Goal: Information Seeking & Learning: Learn about a topic

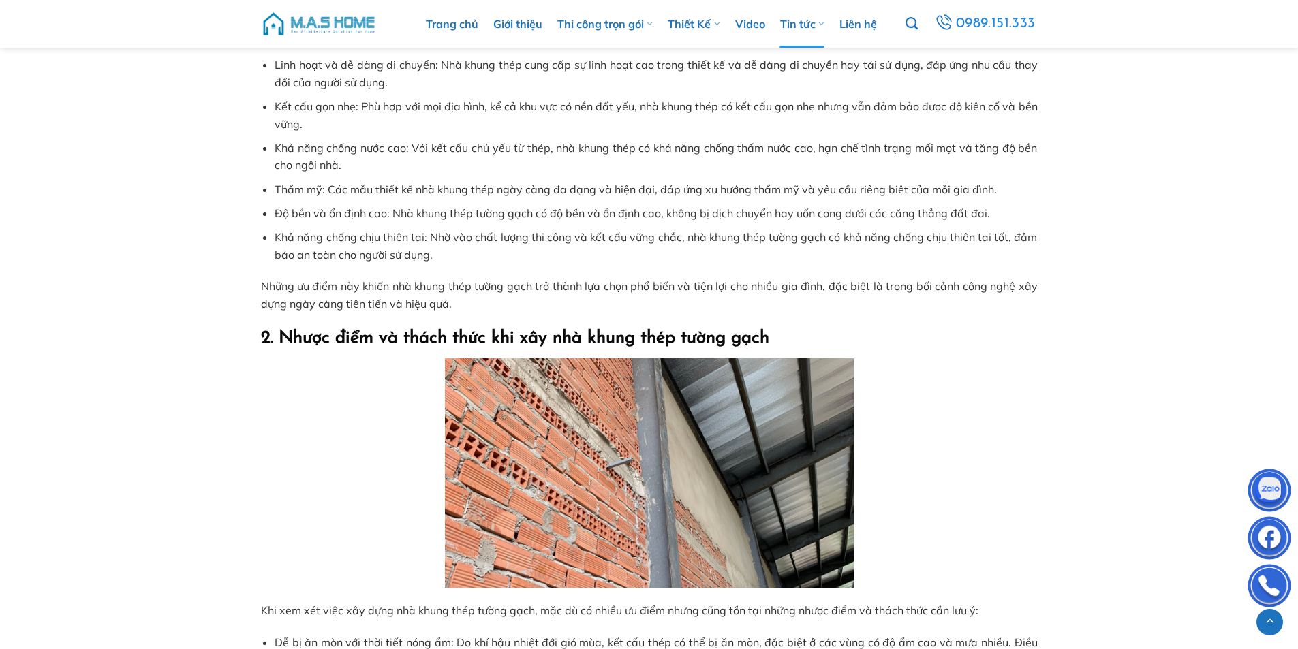
scroll to position [1022, 0]
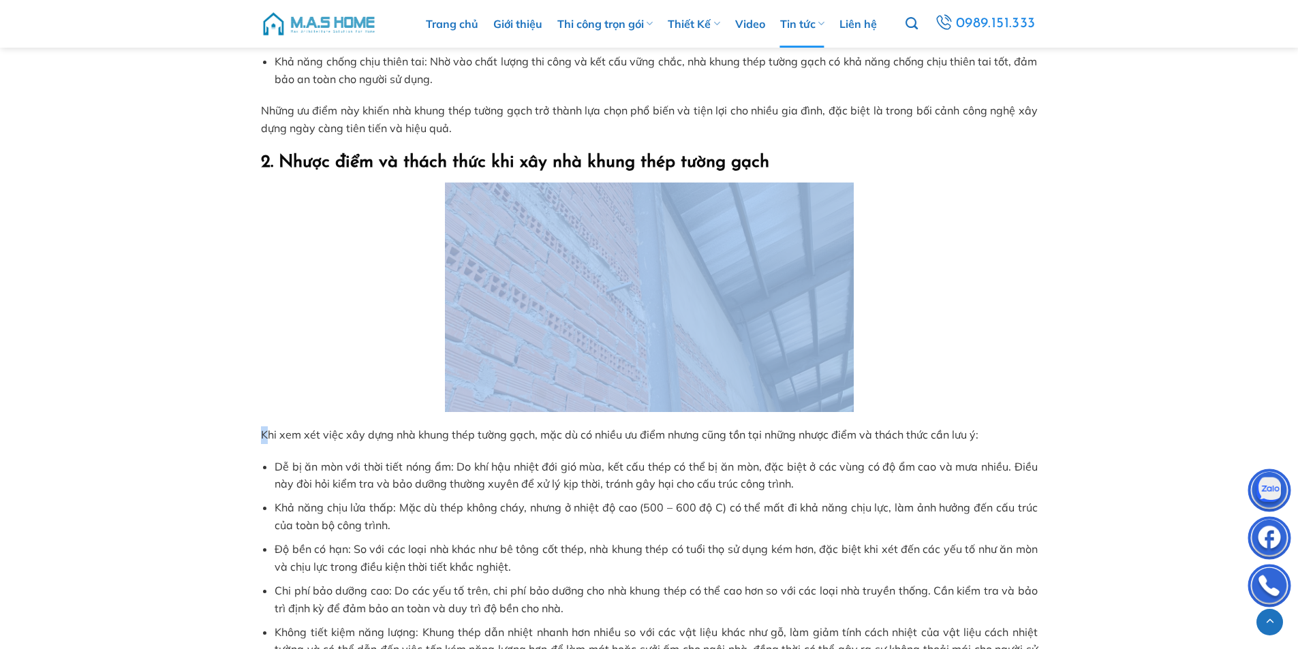
drag, startPoint x: 268, startPoint y: 437, endPoint x: 623, endPoint y: 409, distance: 355.3
click at [623, 409] on div "[DATE] liệu xây nhà khung thép tường gạch có phải là lựa chọn sáng suốt? Bài vi…" at bounding box center [649, 565] width 777 height 2643
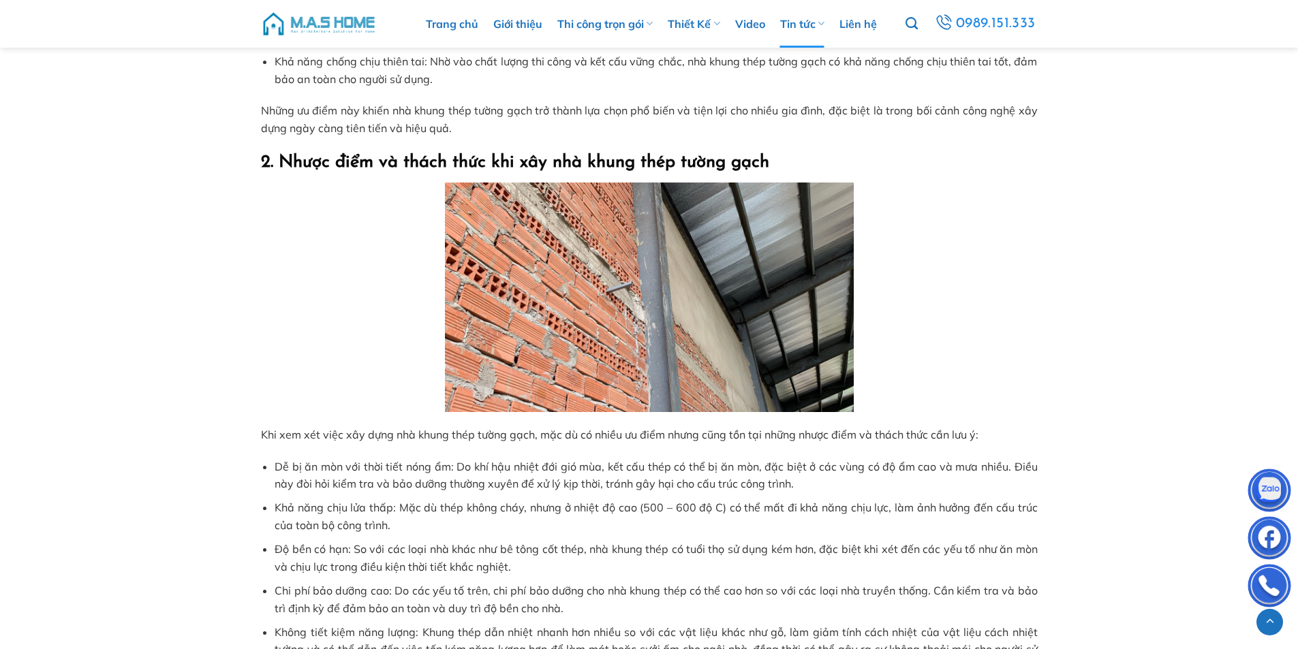
click at [569, 439] on span "Khi xem xét việc xây dựng nhà khung thép tường gạch, mặc dù có nhiều ưu điểm nh…" at bounding box center [619, 435] width 717 height 14
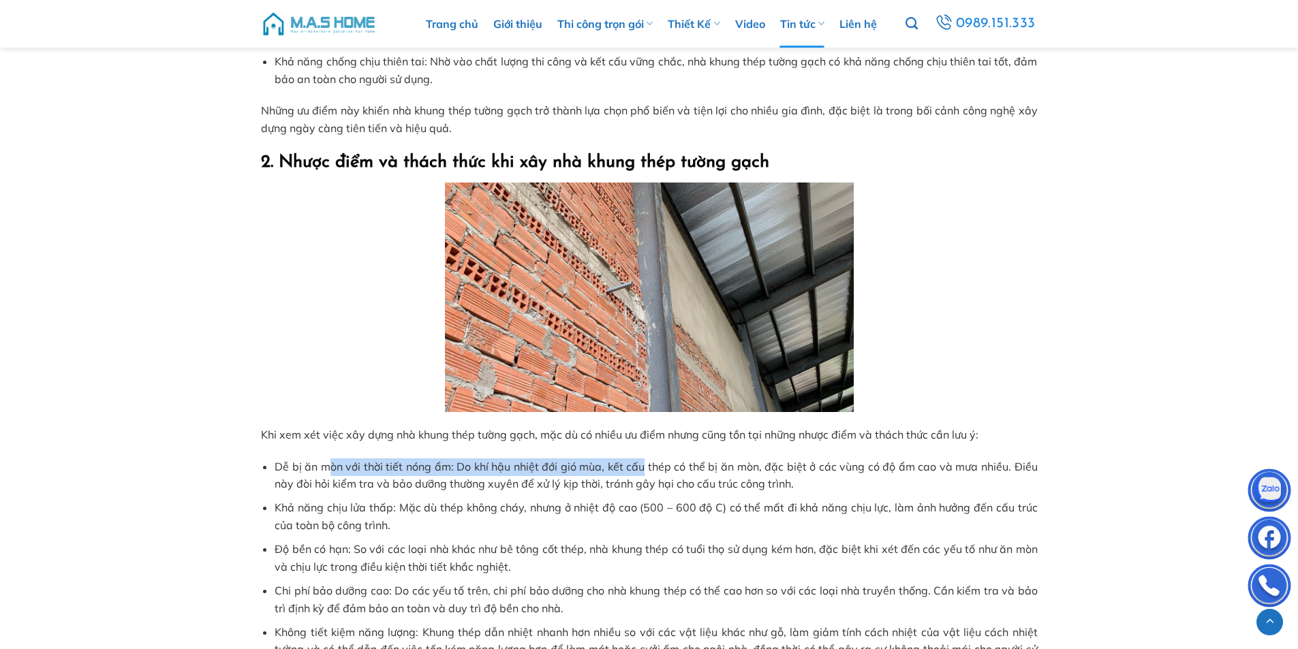
drag, startPoint x: 326, startPoint y: 471, endPoint x: 646, endPoint y: 474, distance: 320.8
click at [646, 474] on li "Dễ bị ăn mòn với thời tiết nóng ẩm: Do khí hậu nhiệt đới gió mùa, kết cấu thép …" at bounding box center [656, 475] width 762 height 35
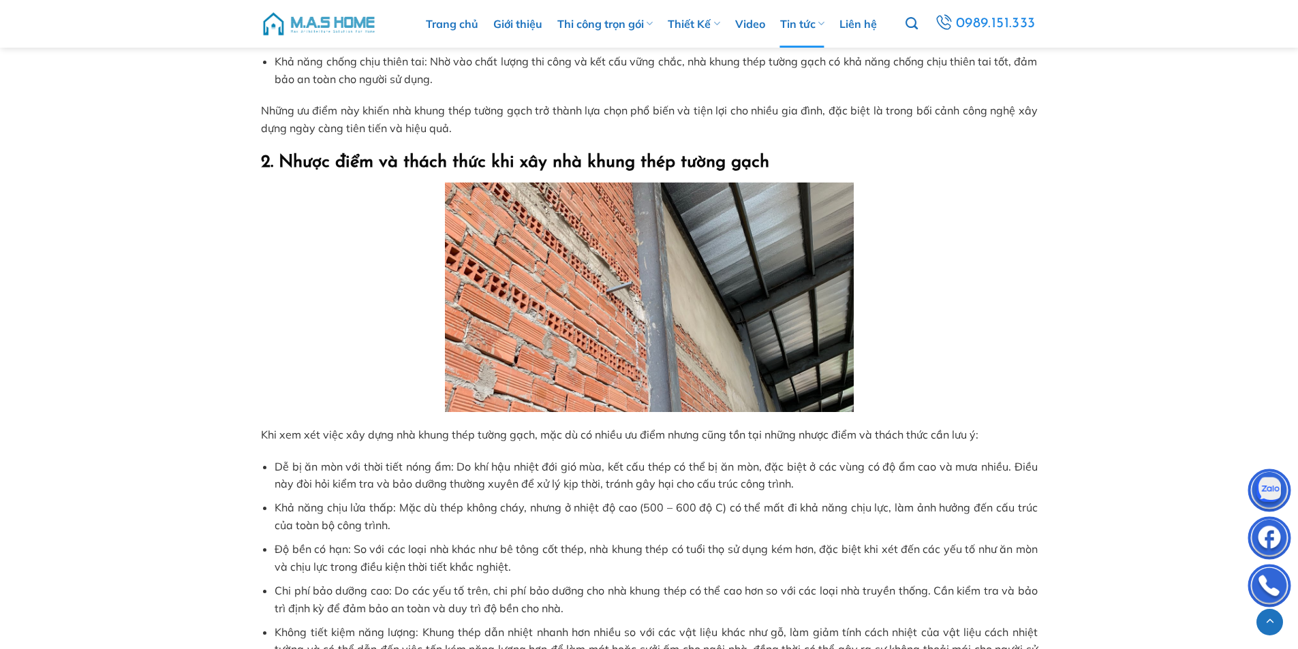
click at [606, 500] on li "Khả năng chịu lửa thấp: Mặc dù thép không cháy, nhưng ở nhiệt độ cao (500 – 600…" at bounding box center [656, 516] width 762 height 35
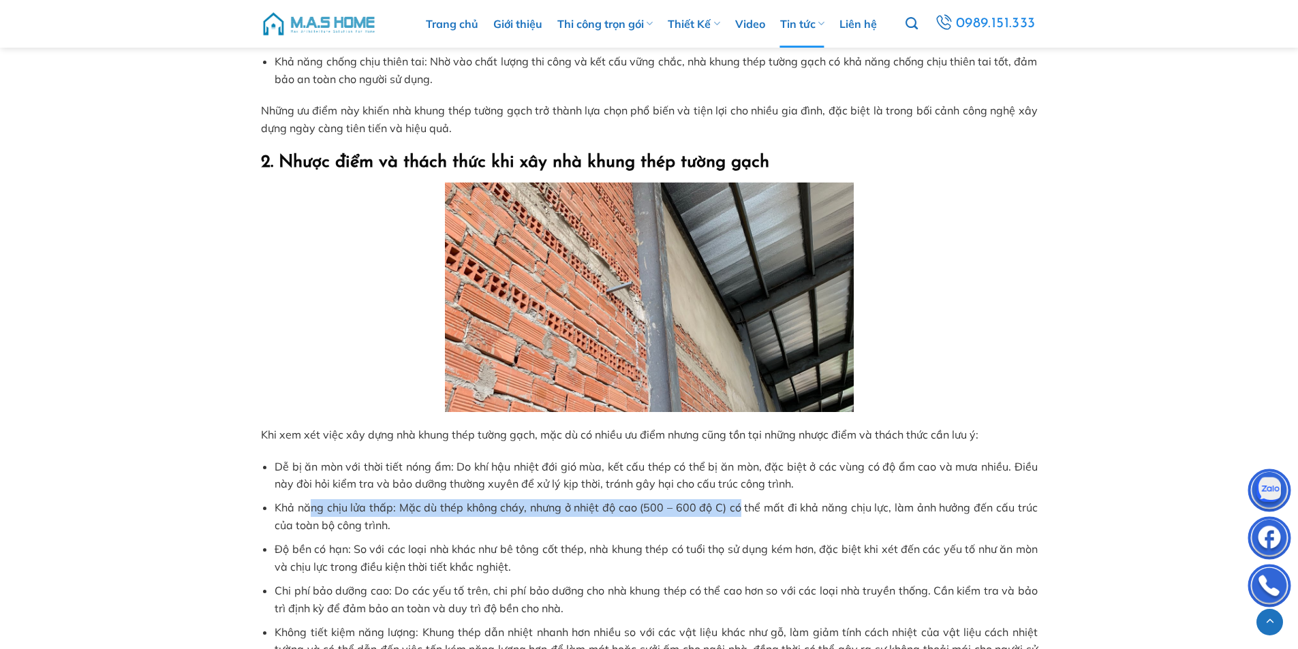
drag, startPoint x: 663, startPoint y: 506, endPoint x: 742, endPoint y: 506, distance: 78.3
click at [742, 506] on span "Khả năng chịu lửa thấp: Mặc dù thép không cháy, nhưng ở nhiệt độ cao (500 – 600…" at bounding box center [656, 516] width 762 height 31
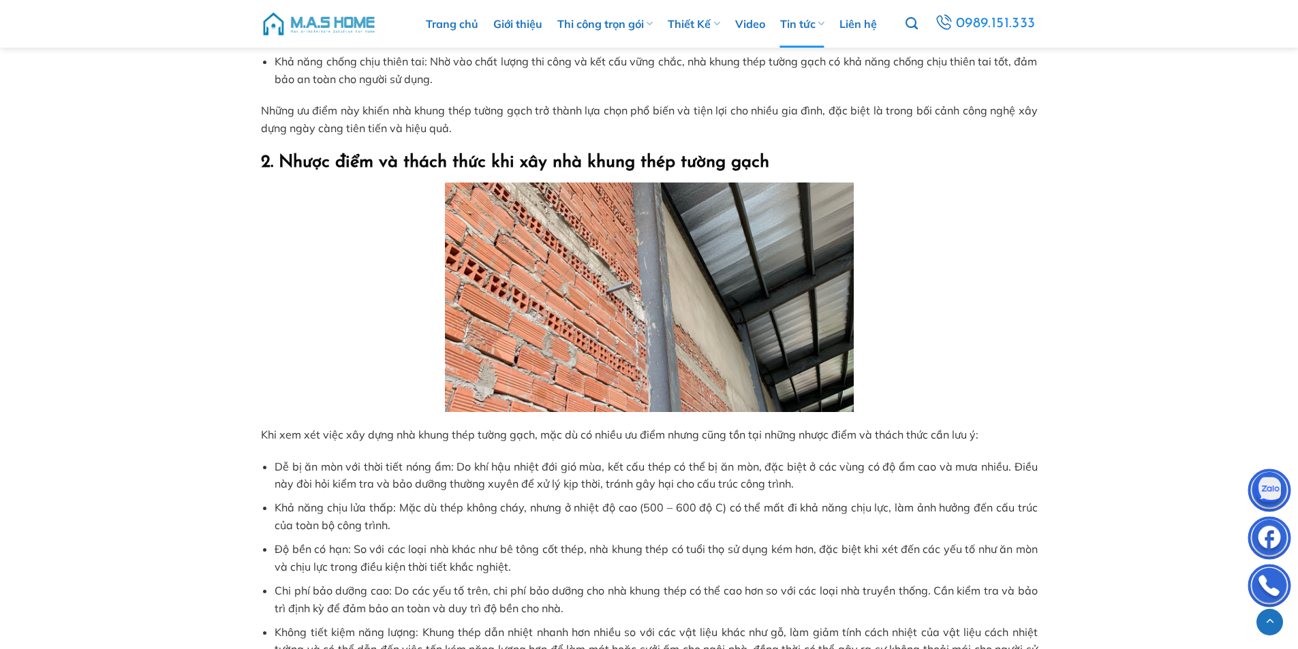
click at [802, 522] on li "Khả năng chịu lửa thấp: Mặc dù thép không cháy, nhưng ở nhiệt độ cao (500 – 600…" at bounding box center [656, 516] width 762 height 35
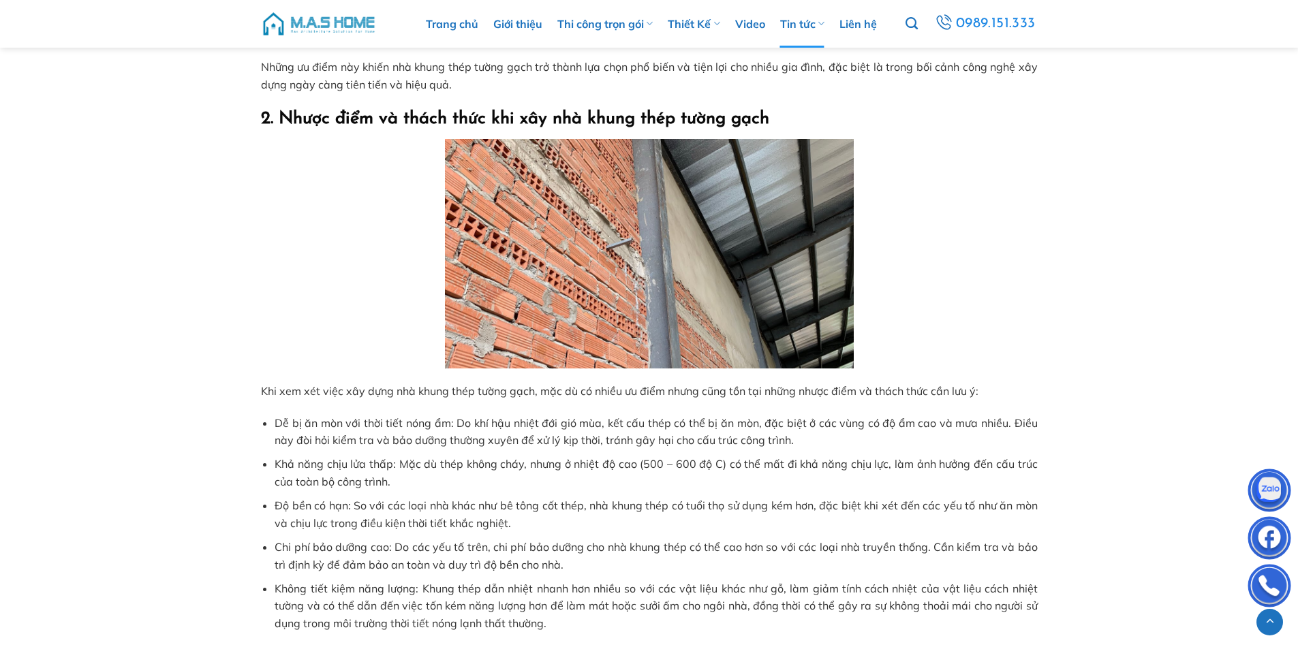
scroll to position [1090, 0]
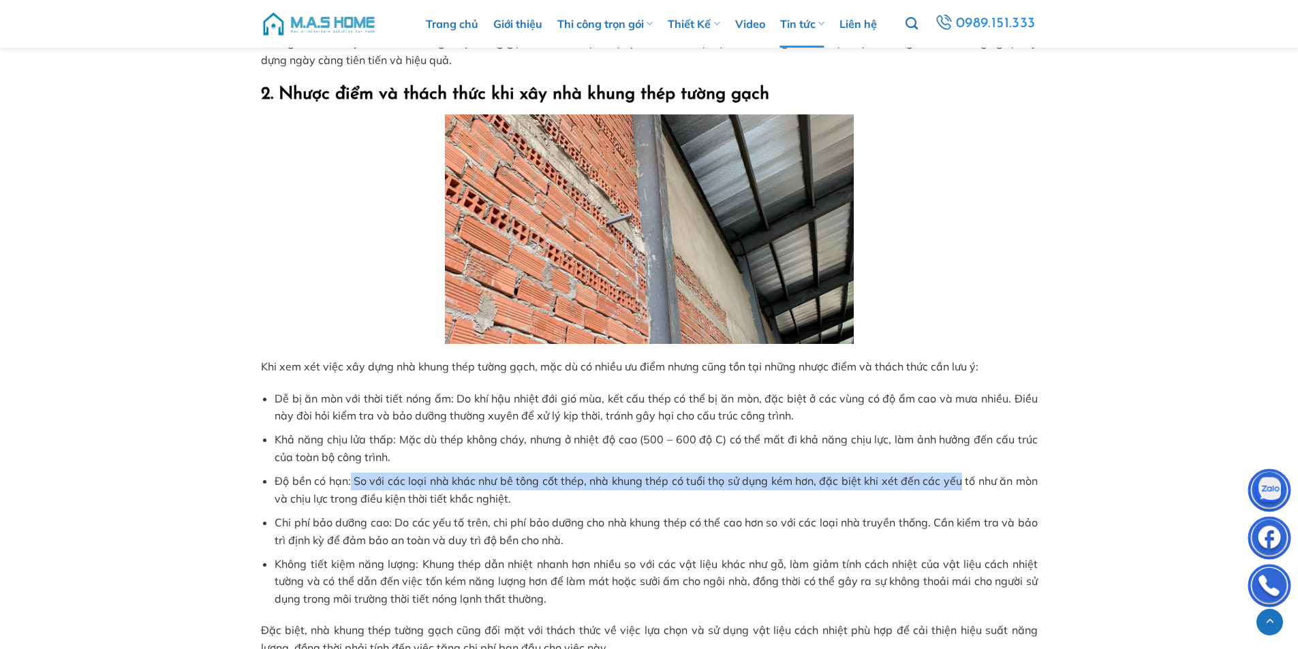
drag, startPoint x: 356, startPoint y: 487, endPoint x: 959, endPoint y: 488, distance: 603.5
click at [959, 488] on span "Độ bền có hạn: So với các loại nhà khác như bê tông cốt thép, nhà khung thép có…" at bounding box center [656, 489] width 762 height 31
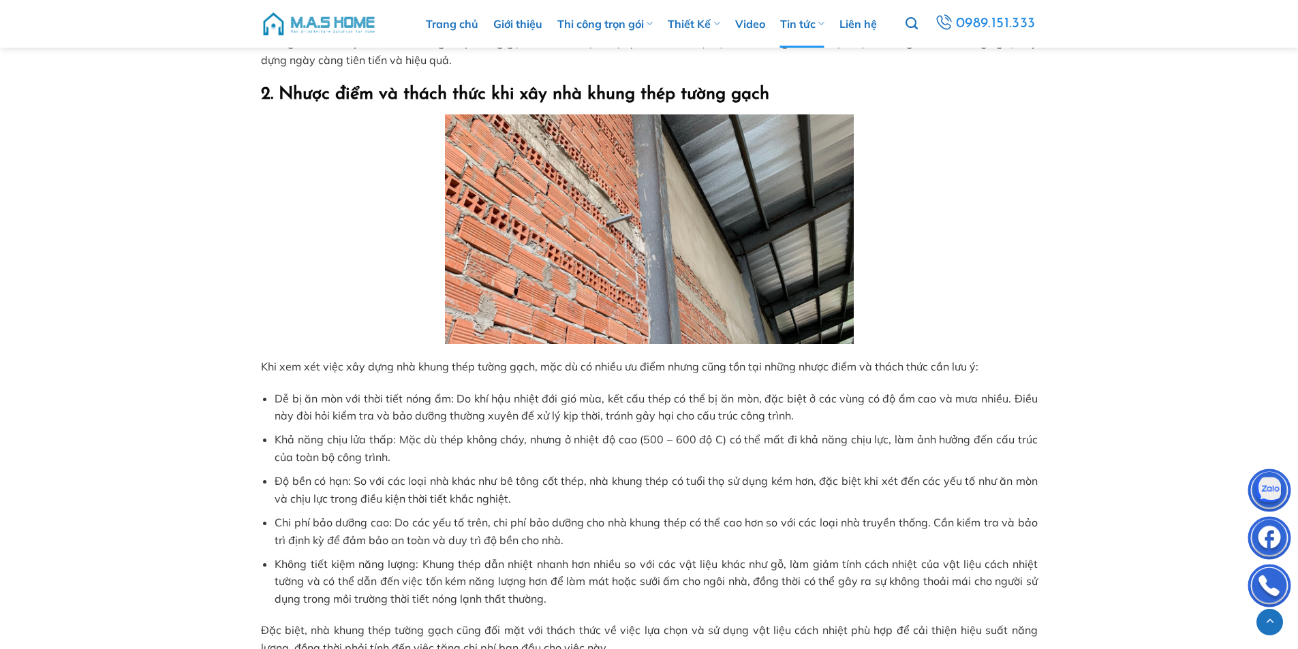
click at [965, 504] on li "Độ bền có hạn: So với các loại nhà khác như bê tông cốt thép, nhà khung thép có…" at bounding box center [656, 490] width 762 height 35
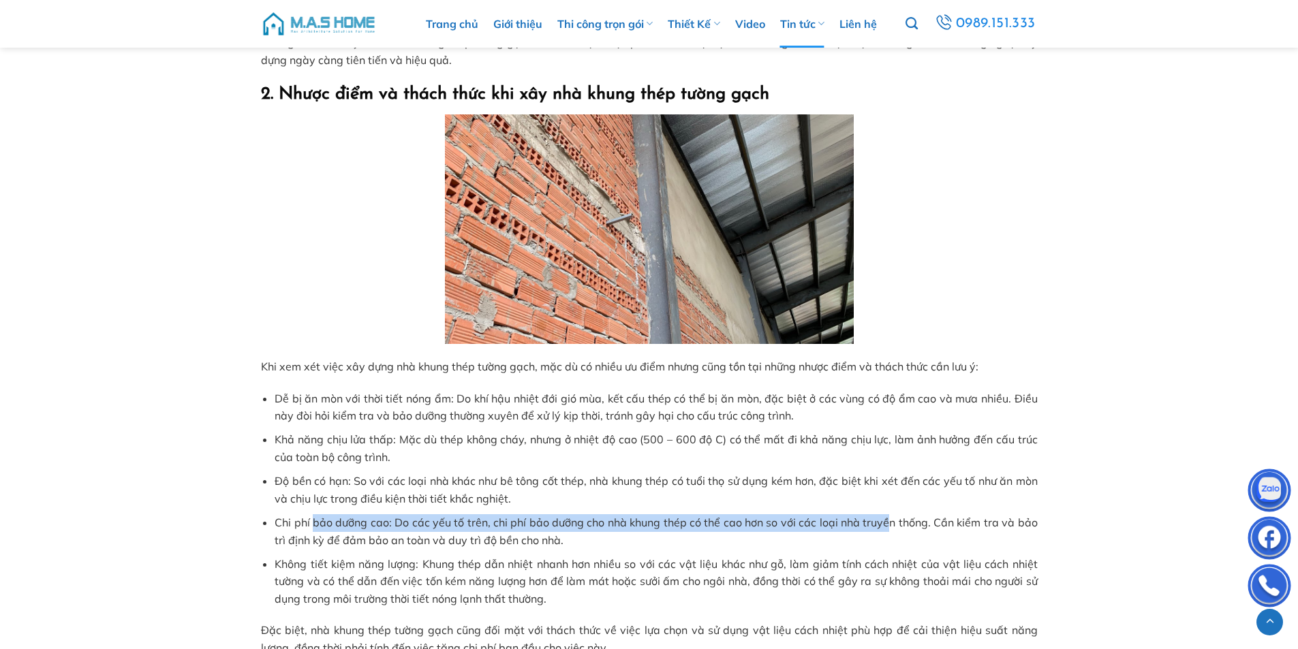
drag, startPoint x: 334, startPoint y: 525, endPoint x: 892, endPoint y: 525, distance: 558.6
click at [892, 525] on span "Chi phí bảo dưỡng cao: Do các yếu tố trên, chi phí bảo dưỡng cho nhà khung thép…" at bounding box center [656, 531] width 762 height 31
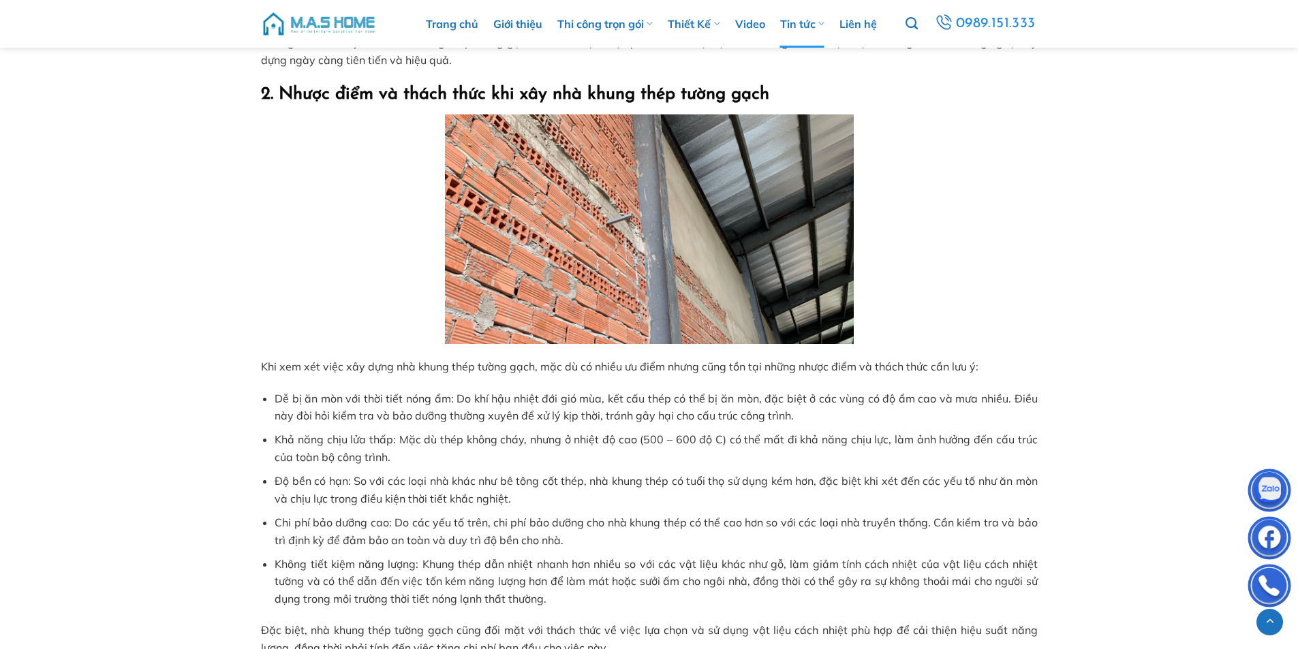
click at [980, 525] on span "Chi phí bảo dưỡng cao: Do các yếu tố trên, chi phí bảo dưỡng cho nhà khung thép…" at bounding box center [656, 531] width 762 height 31
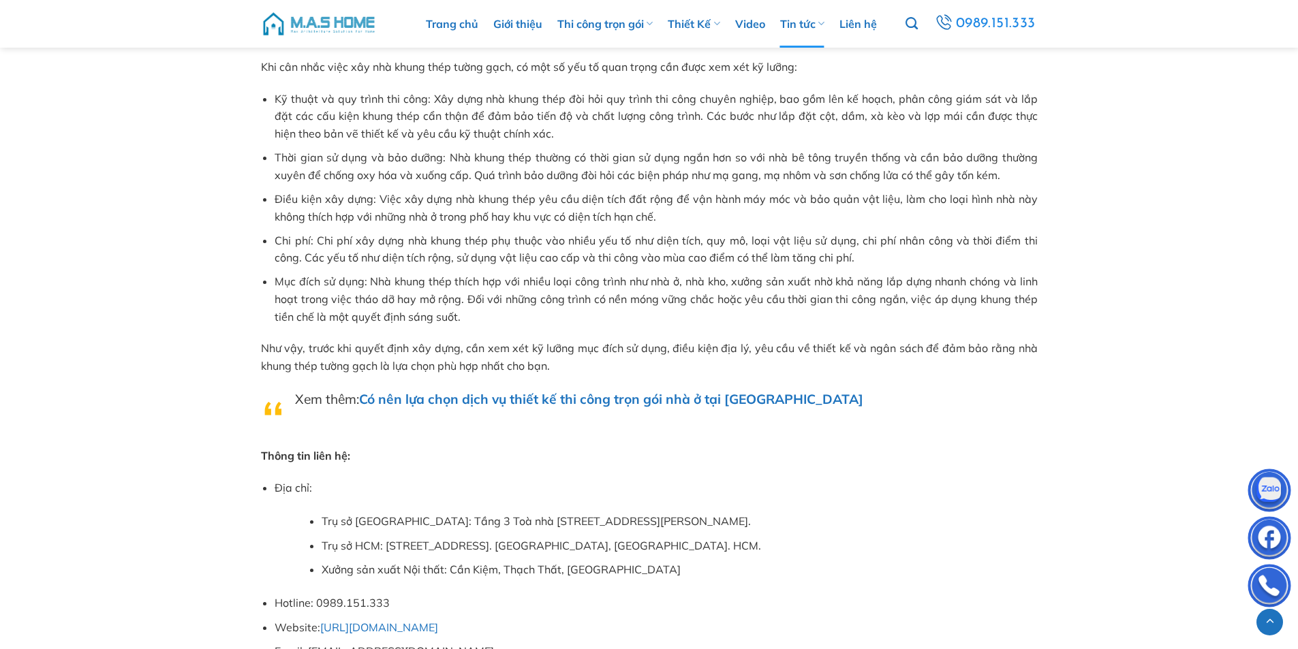
scroll to position [2112, 0]
